Goal: Check status: Check status

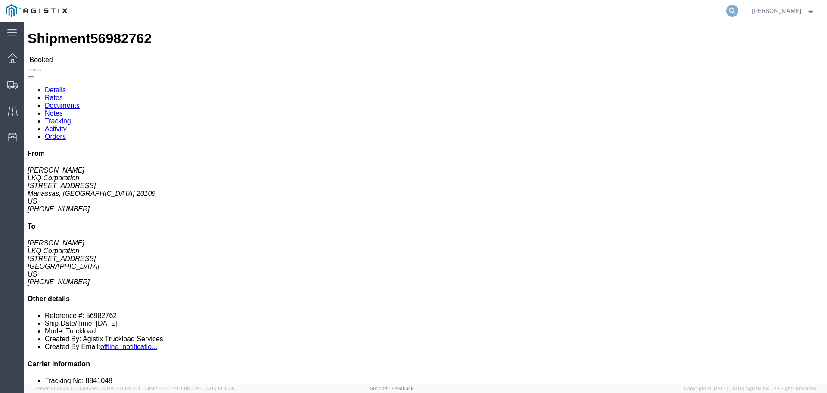
click at [735, 10] on icon at bounding box center [733, 11] width 12 height 12
click at [636, 16] on input "search" at bounding box center [596, 10] width 262 height 21
paste input "56926546"
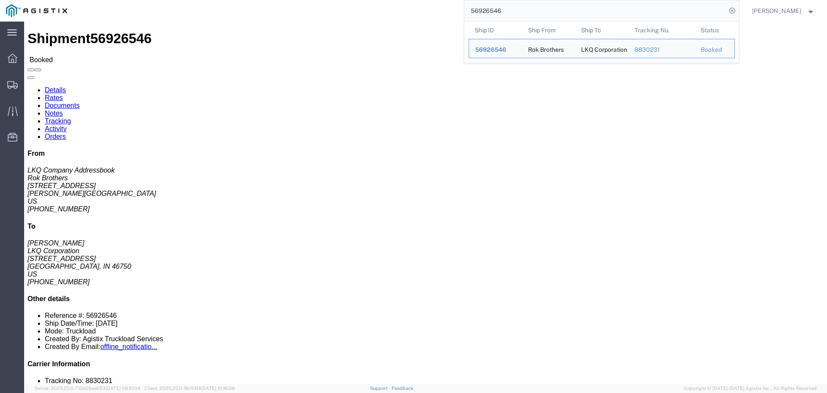
click address "LKQ Corporation ([PERSON_NAME]) 3392 [STREET_ADDRESS][PERSON_NAME] [PHONE_NUMBE…"
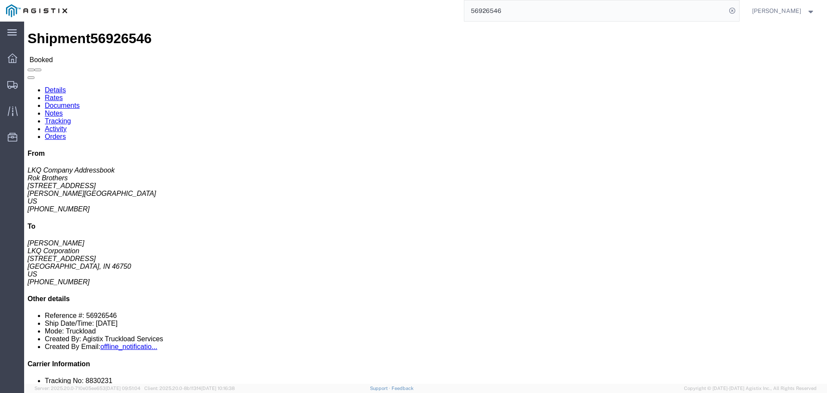
click at [524, 14] on input "56926546" at bounding box center [596, 10] width 262 height 21
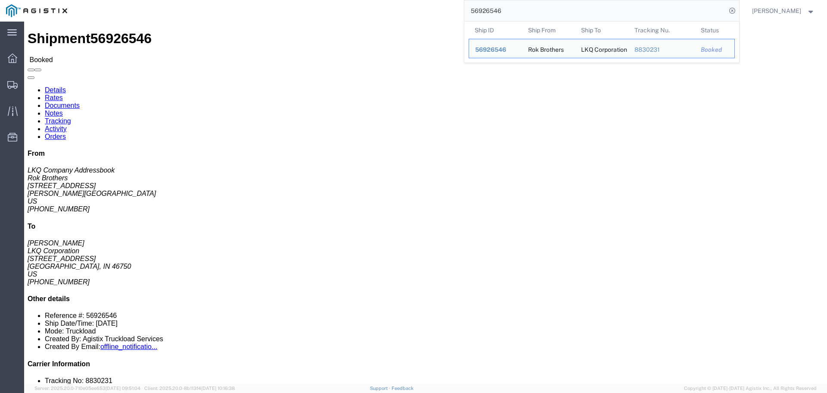
click at [524, 14] on input "56926546" at bounding box center [596, 10] width 262 height 21
paste input "84310"
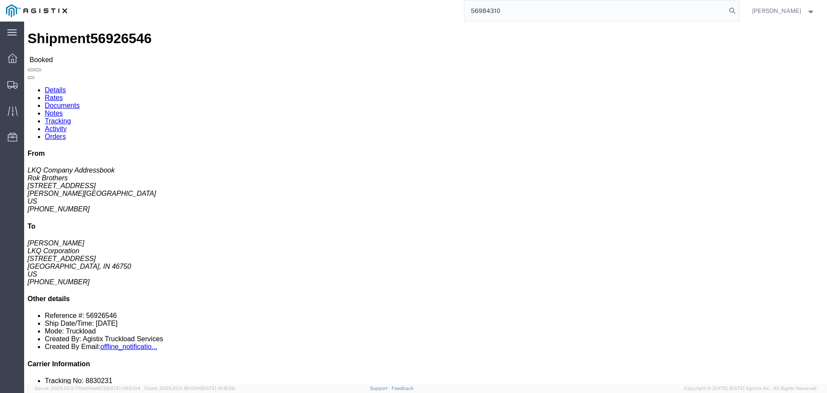
type input "56984310"
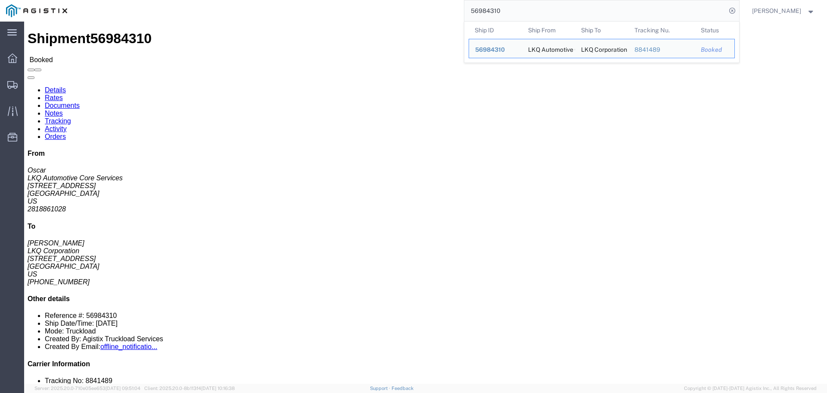
click div "Ship From LKQ Automotive Core Services (Oscar) 1760 [STREET_ADDRESS] 2818861028…"
